Goal: Task Accomplishment & Management: Manage account settings

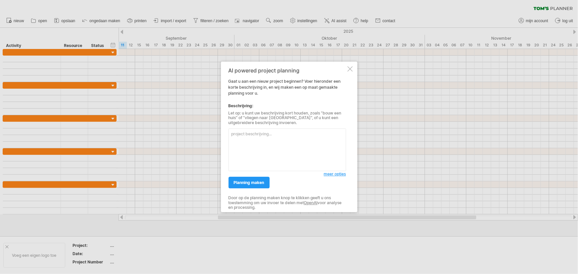
click at [348, 69] on div at bounding box center [350, 68] width 5 height 5
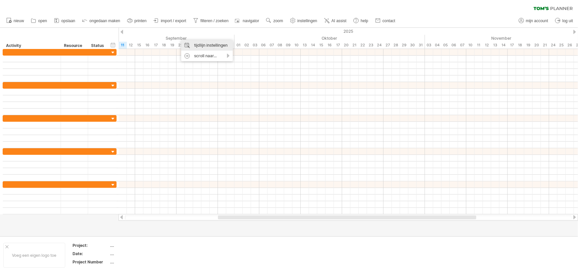
click at [192, 42] on div "tijdlijn instellingen" at bounding box center [207, 45] width 52 height 11
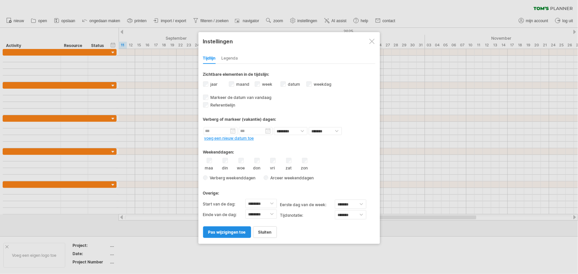
click at [232, 231] on span "pas wijzigingen toe" at bounding box center [226, 232] width 37 height 5
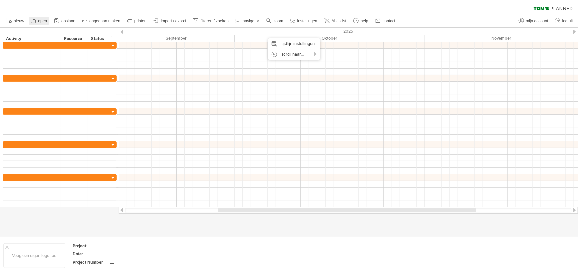
click at [30, 22] on icon at bounding box center [33, 20] width 7 height 7
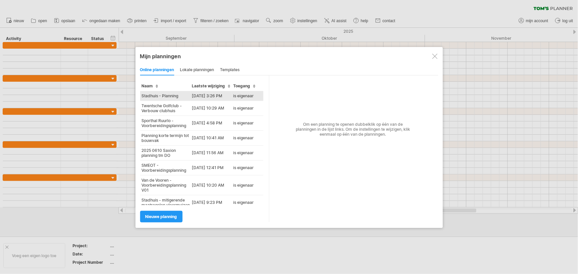
click at [180, 96] on td "Stadhuis - Planning" at bounding box center [165, 96] width 50 height 10
type input "**********"
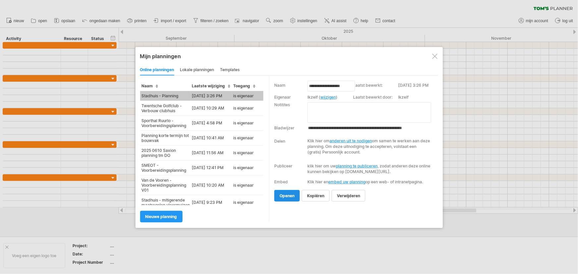
click at [285, 202] on link "openen" at bounding box center [287, 196] width 26 height 12
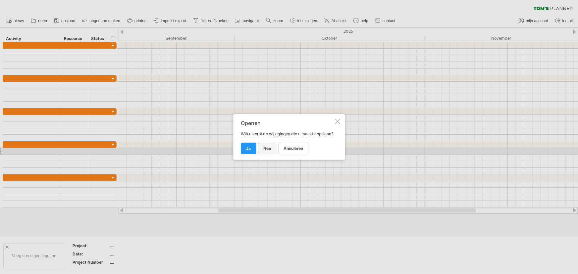
click at [267, 151] on span "nee" at bounding box center [268, 148] width 8 height 5
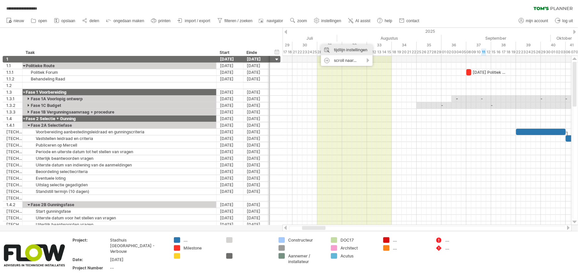
click at [326, 46] on div "tijdlijn instellingen" at bounding box center [347, 50] width 52 height 11
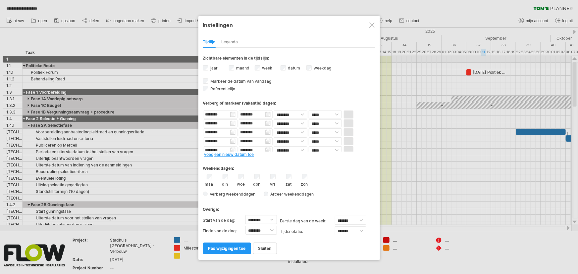
click at [267, 69] on label "week weeknummers zichtbaar Momenteel is er niet genoeg ruimte horizontaal om de…" at bounding box center [267, 68] width 12 height 5
click at [240, 246] on span "pas wijzigingen toe" at bounding box center [226, 248] width 37 height 5
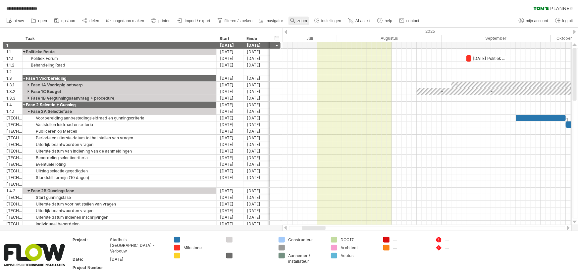
click at [293, 21] on use at bounding box center [293, 20] width 7 height 7
click at [309, 47] on div "Dag" at bounding box center [314, 50] width 37 height 11
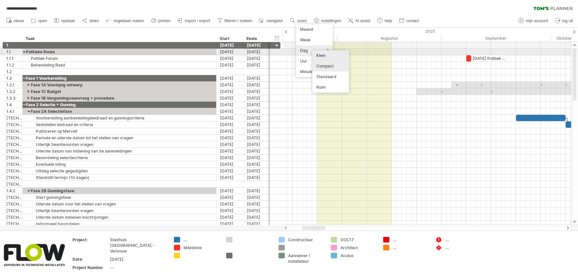
click at [319, 53] on div "Klein" at bounding box center [331, 55] width 37 height 11
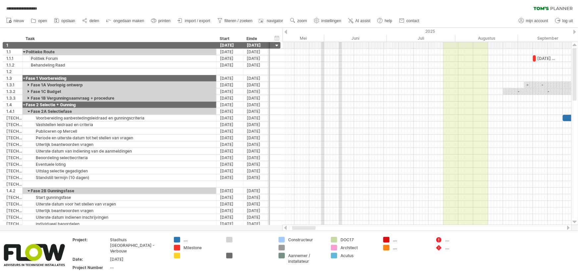
drag, startPoint x: 320, startPoint y: 228, endPoint x: 302, endPoint y: 229, distance: 17.6
click at [302, 229] on div at bounding box center [304, 228] width 24 height 4
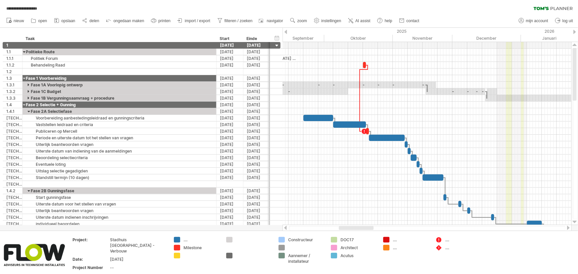
drag, startPoint x: 336, startPoint y: 229, endPoint x: 366, endPoint y: 229, distance: 30.5
click at [366, 229] on div at bounding box center [356, 228] width 35 height 4
click at [158, 19] on link "printen" at bounding box center [160, 21] width 23 height 9
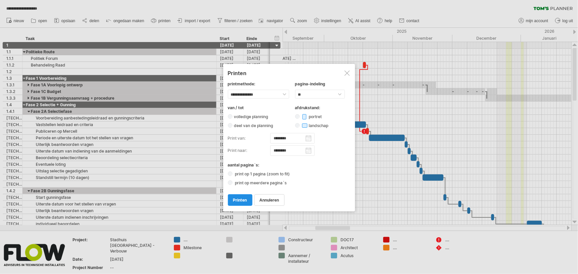
click at [239, 199] on span "printen" at bounding box center [240, 200] width 14 height 5
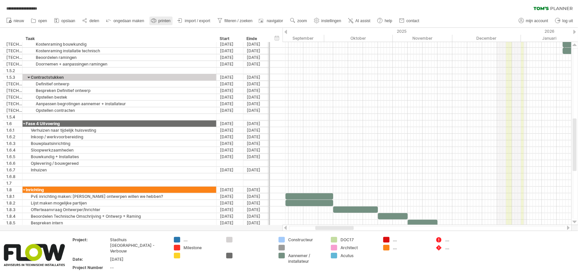
click at [163, 23] on span "printen" at bounding box center [164, 21] width 12 height 5
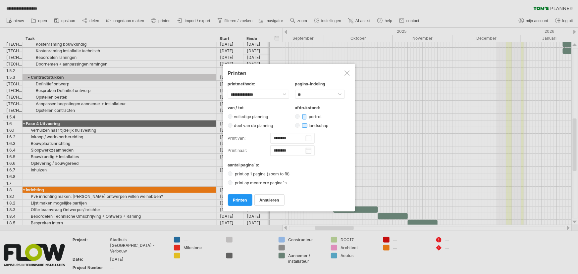
click at [298, 150] on input "********" at bounding box center [292, 151] width 44 height 11
click at [291, 156] on link "volgende" at bounding box center [290, 156] width 5 height 5
click at [263, 181] on link "9" at bounding box center [264, 182] width 4 height 6
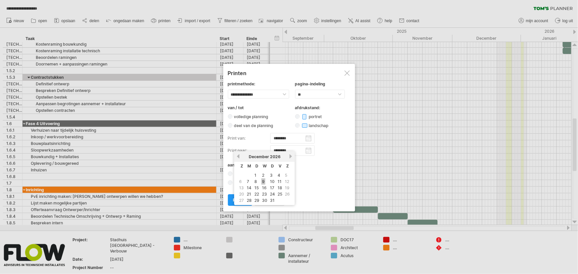
type input "********"
click at [310, 138] on input "********" at bounding box center [292, 138] width 44 height 11
click at [277, 169] on link "12" at bounding box center [280, 169] width 6 height 6
type input "********"
click at [240, 199] on span "printen" at bounding box center [240, 200] width 14 height 5
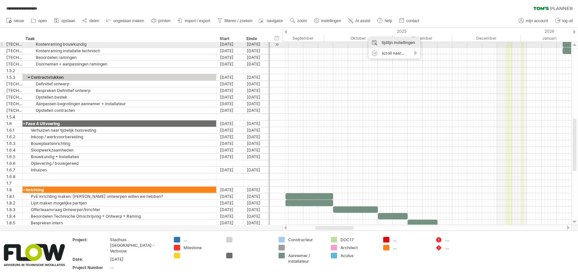
click at [381, 43] on div "tijdlijn instellingen" at bounding box center [395, 42] width 52 height 11
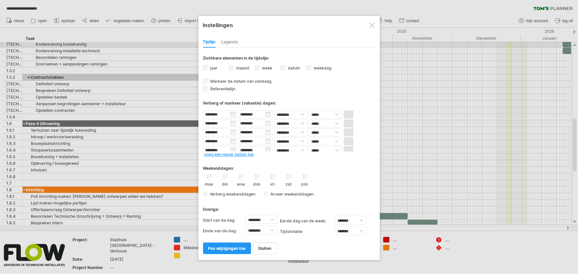
click at [372, 25] on div at bounding box center [372, 25] width 5 height 5
